Goal: Transaction & Acquisition: Purchase product/service

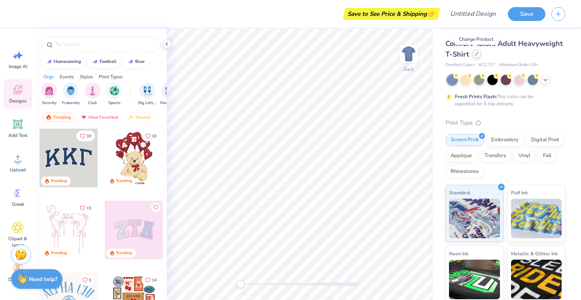
click at [476, 55] on icon at bounding box center [477, 54] width 4 height 4
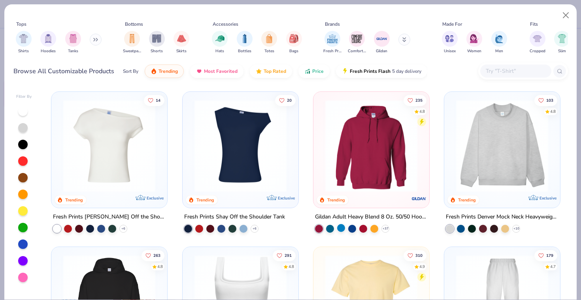
click at [340, 227] on div at bounding box center [341, 228] width 8 height 8
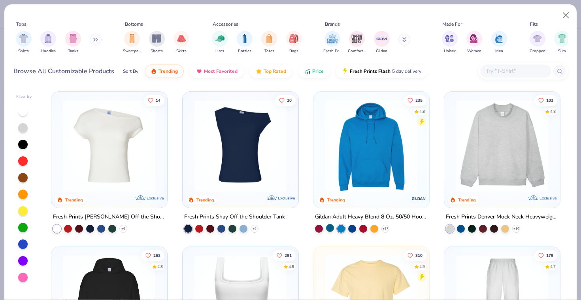
click at [329, 228] on div at bounding box center [330, 228] width 8 height 8
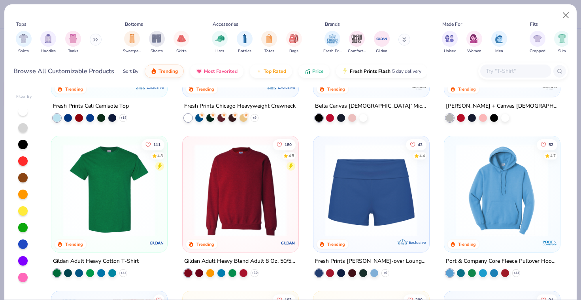
scroll to position [423, 0]
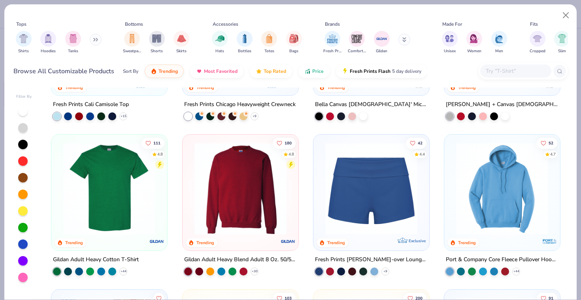
click at [488, 201] on img at bounding box center [502, 188] width 100 height 92
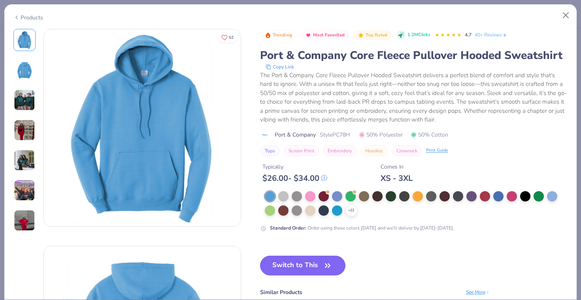
click at [25, 70] on img at bounding box center [24, 70] width 19 height 19
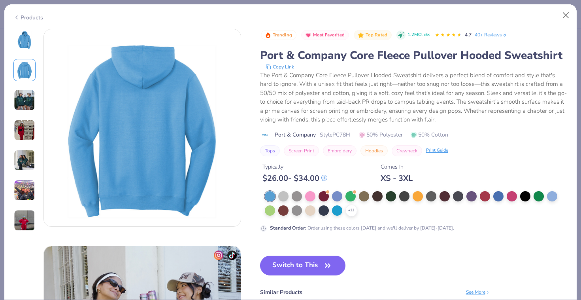
click at [23, 99] on img at bounding box center [24, 99] width 21 height 21
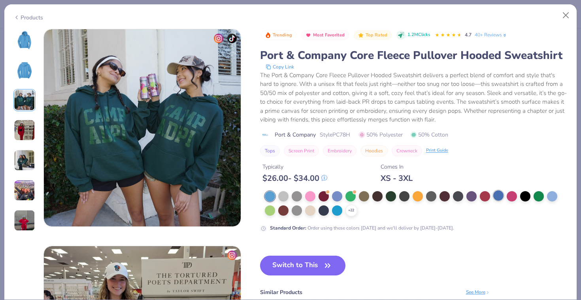
click at [497, 195] on div at bounding box center [499, 195] width 10 height 10
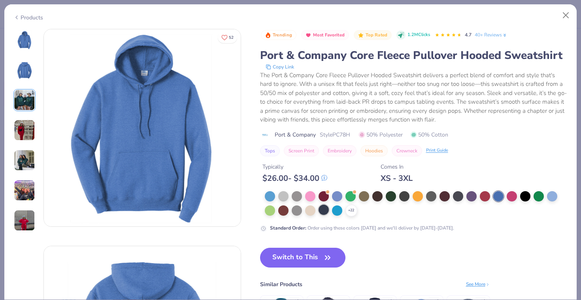
click at [322, 210] on div at bounding box center [324, 209] width 10 height 10
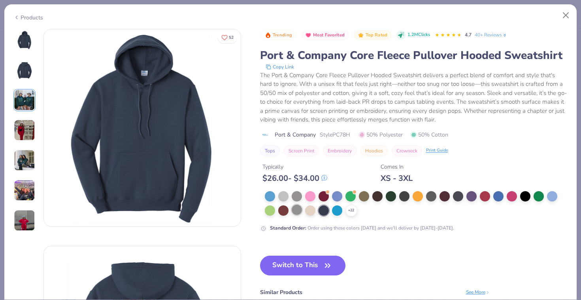
click at [297, 209] on div at bounding box center [297, 209] width 10 height 10
